Goal: Task Accomplishment & Management: Use online tool/utility

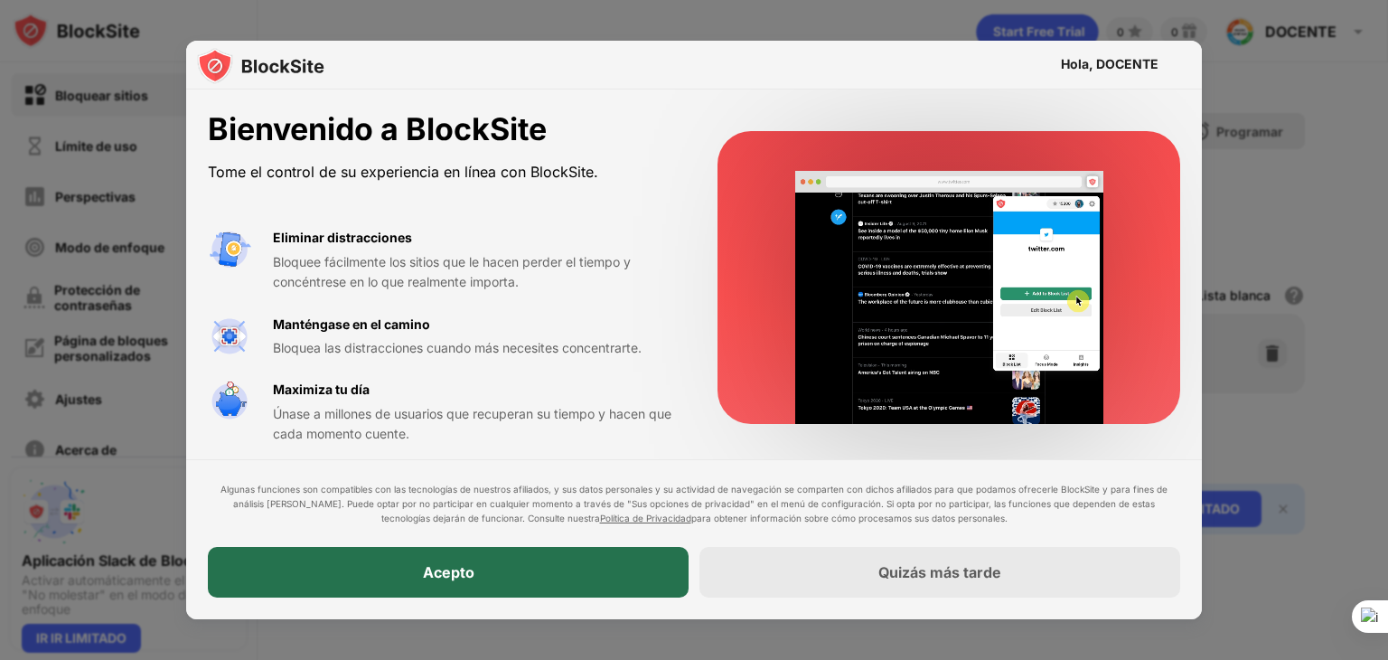
click at [461, 578] on font "Acepto" at bounding box center [449, 572] width 52 height 18
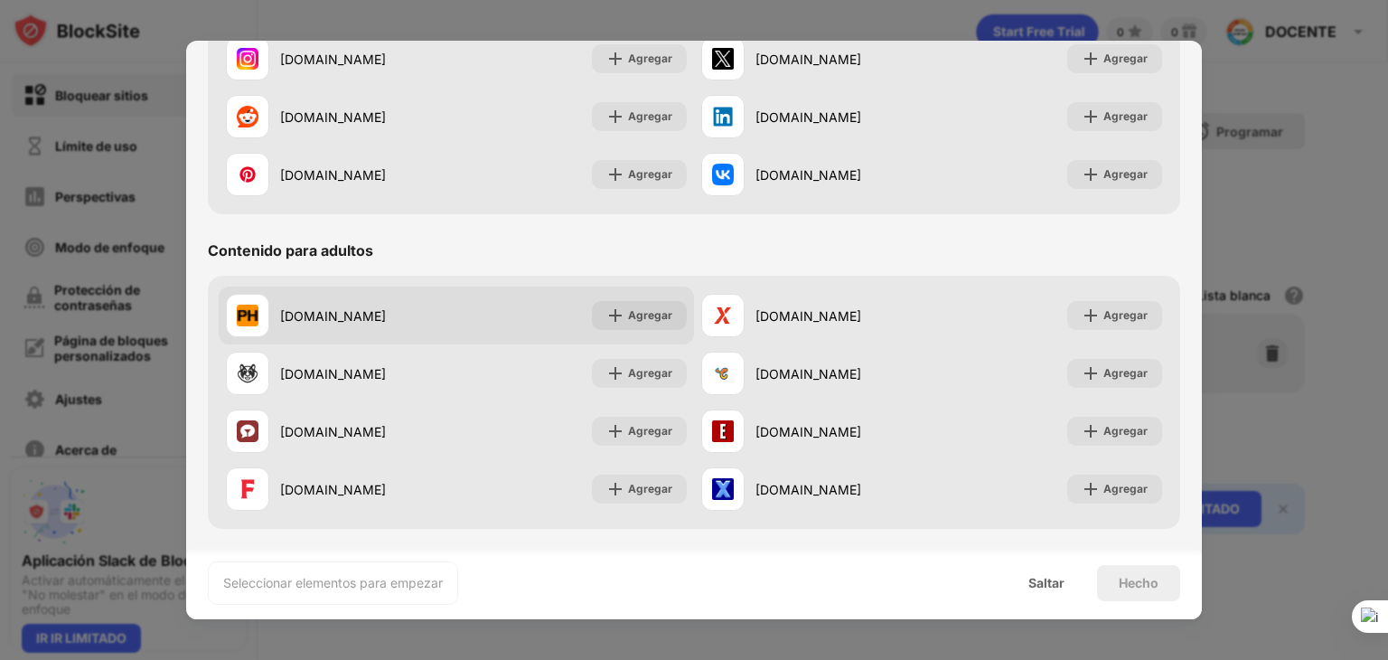
scroll to position [633, 0]
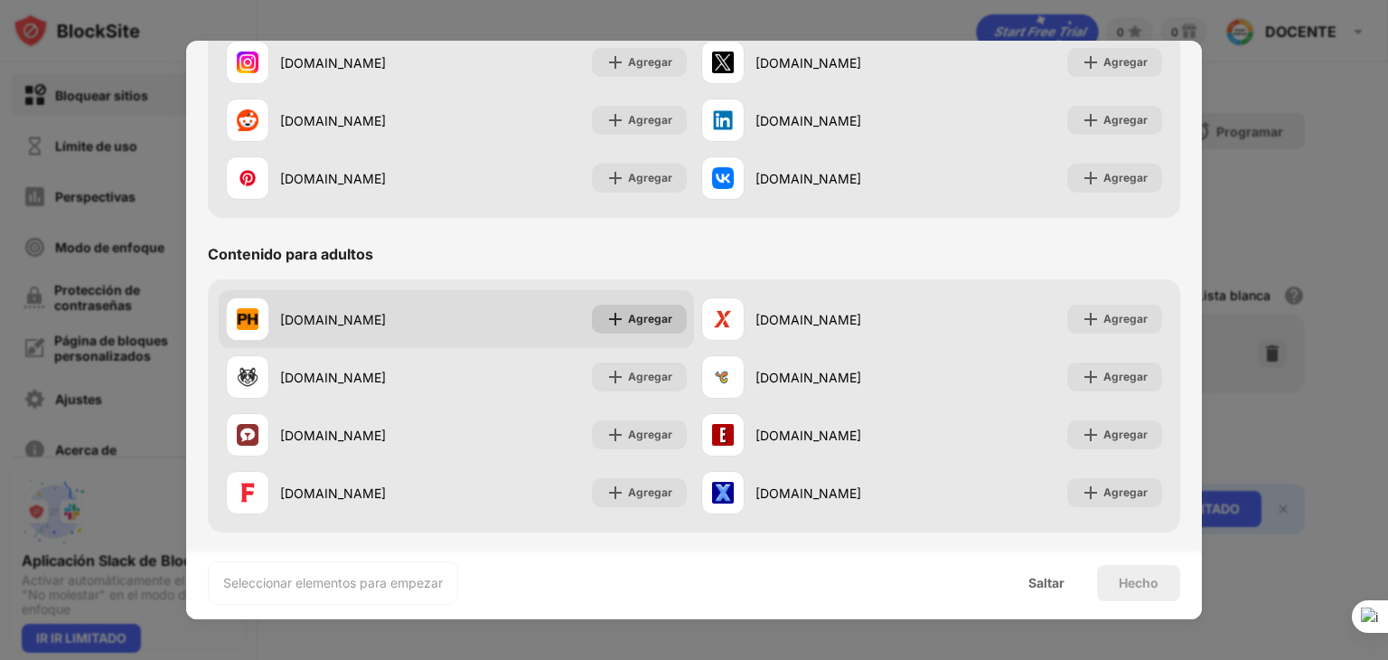
click at [646, 317] on font "Agregar" at bounding box center [650, 319] width 44 height 14
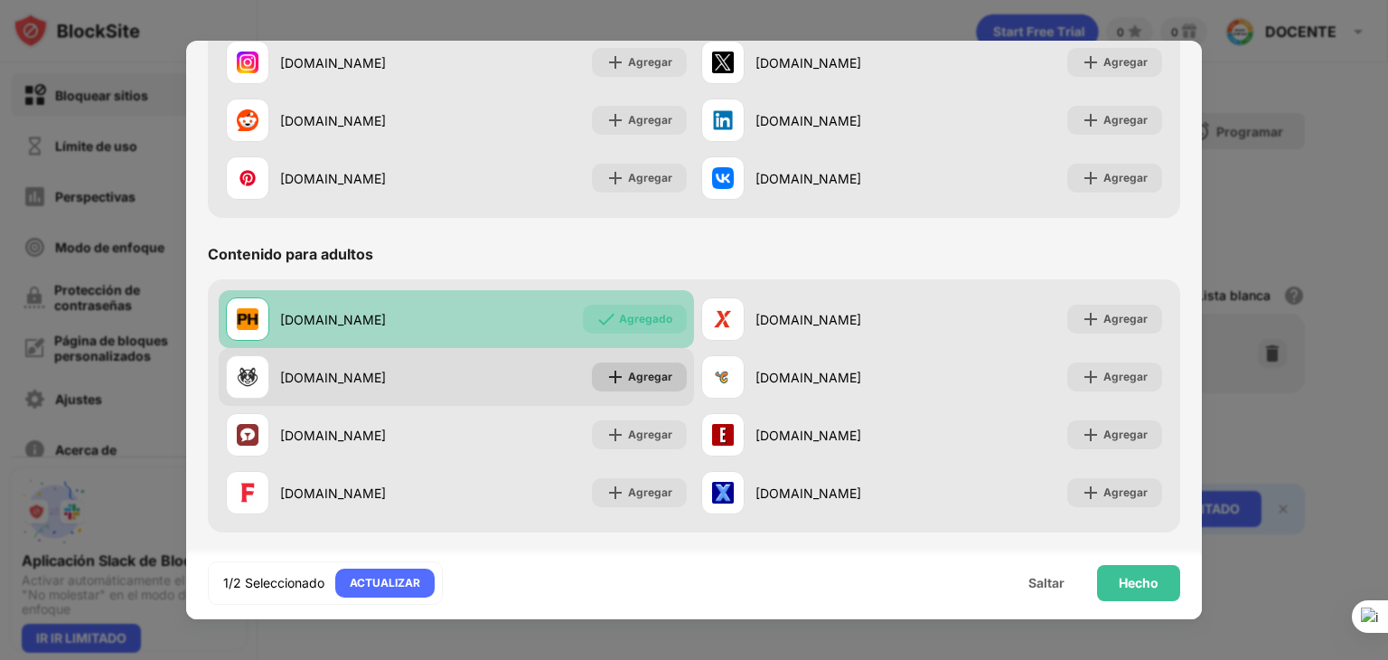
click at [642, 379] on font "Agregar" at bounding box center [650, 377] width 44 height 14
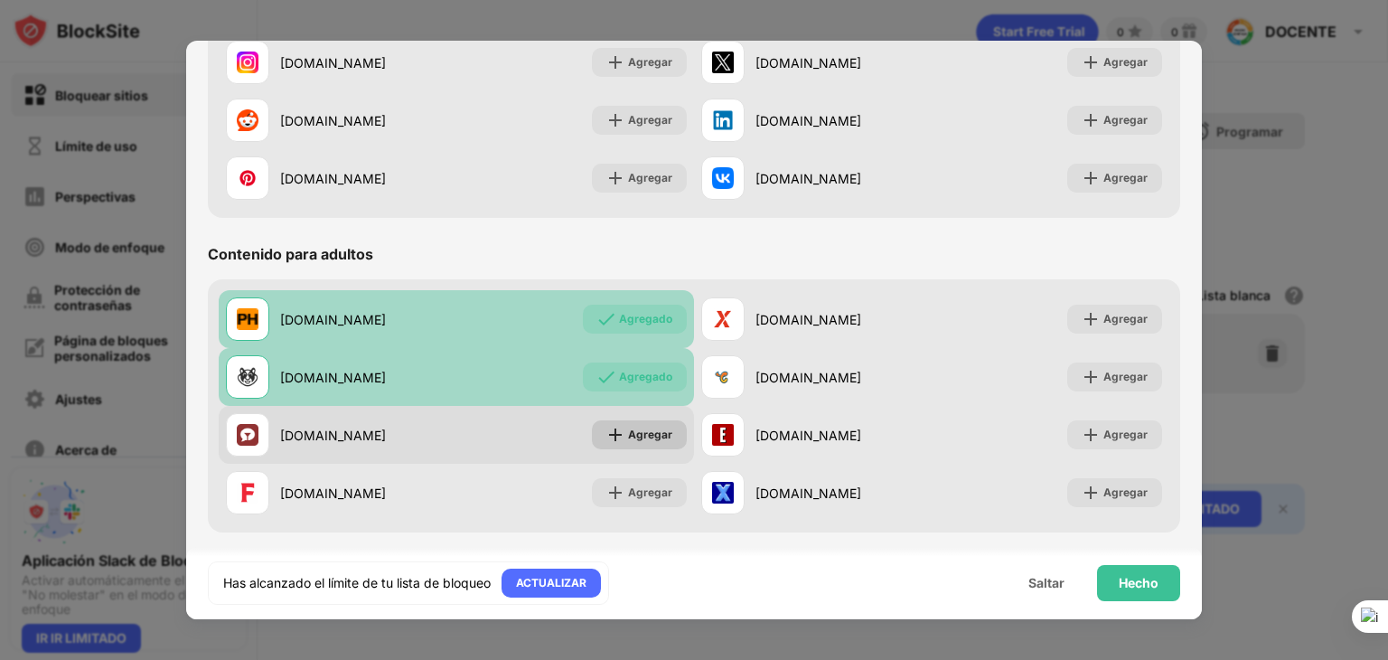
click at [636, 423] on div "Agregar" at bounding box center [639, 434] width 95 height 29
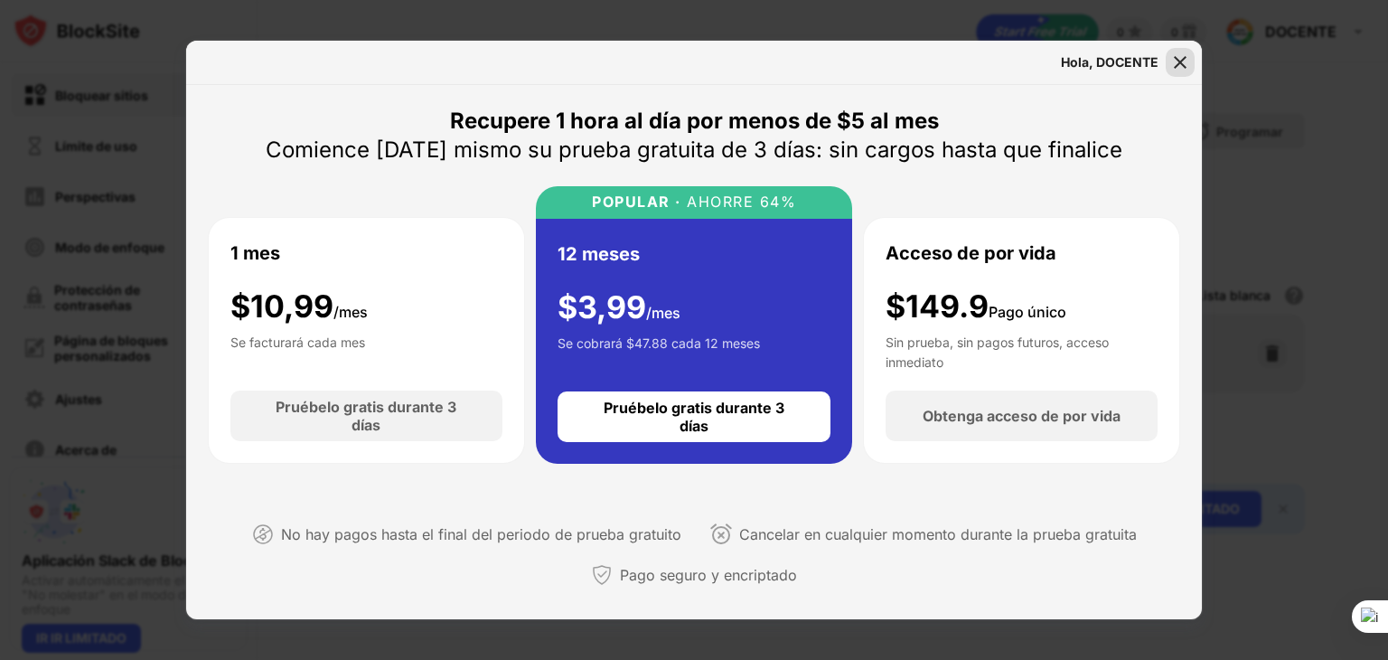
click at [1179, 61] on img at bounding box center [1180, 62] width 18 height 18
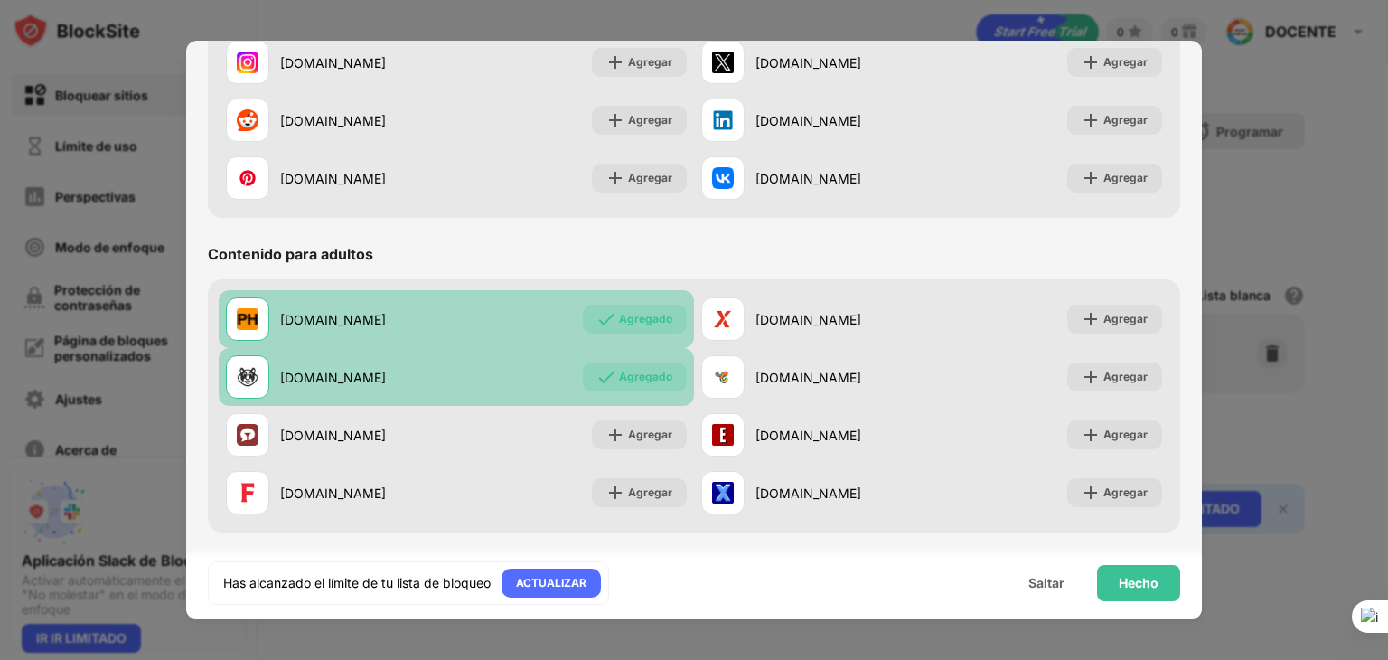
click at [1030, 244] on div "Contenido para adultos" at bounding box center [694, 254] width 972 height 51
click at [1138, 587] on font "Hecho" at bounding box center [1139, 582] width 40 height 15
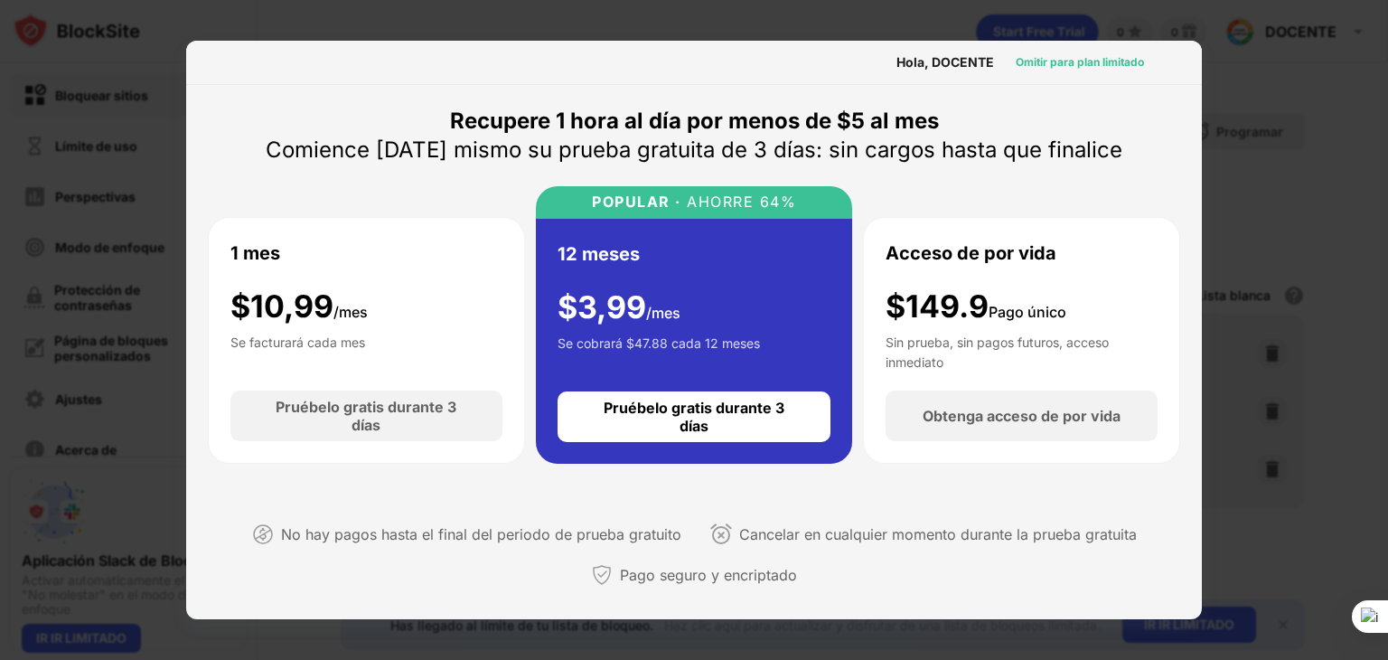
click at [1051, 59] on font "Omitir para plan limitado" at bounding box center [1080, 62] width 128 height 14
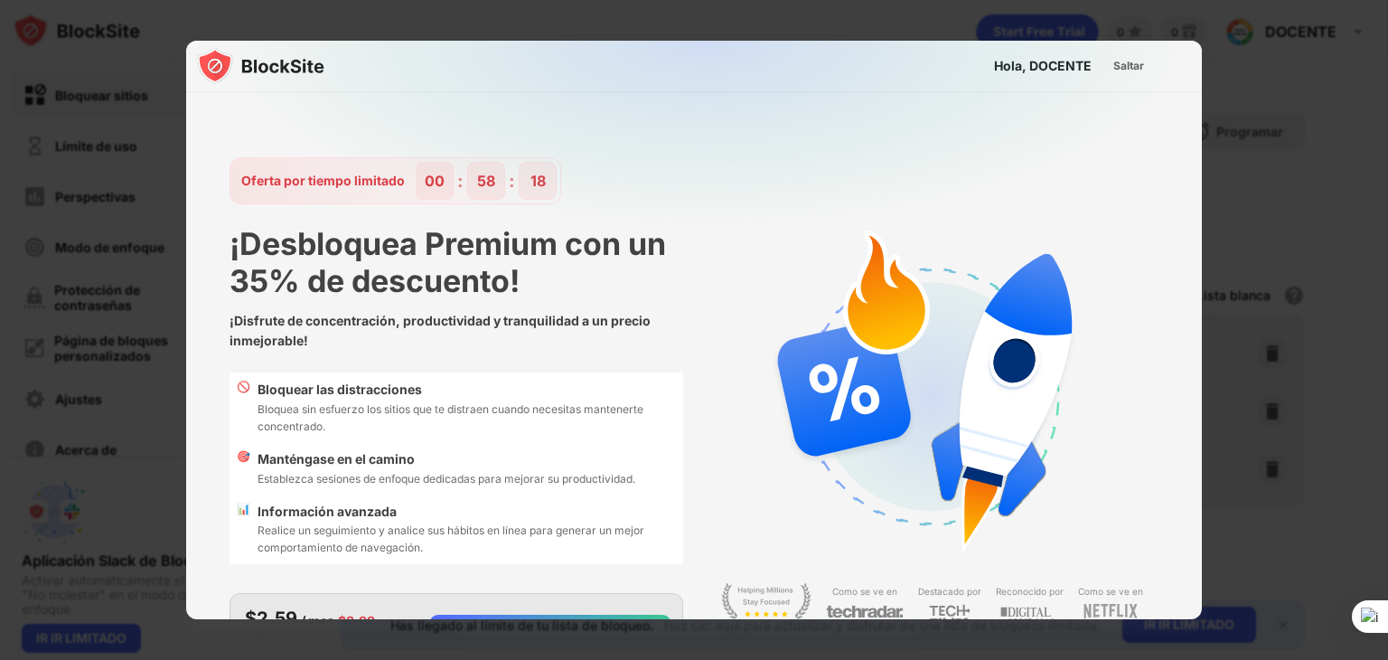
click at [776, 20] on div at bounding box center [694, 330] width 1388 height 660
